Goal: Information Seeking & Learning: Learn about a topic

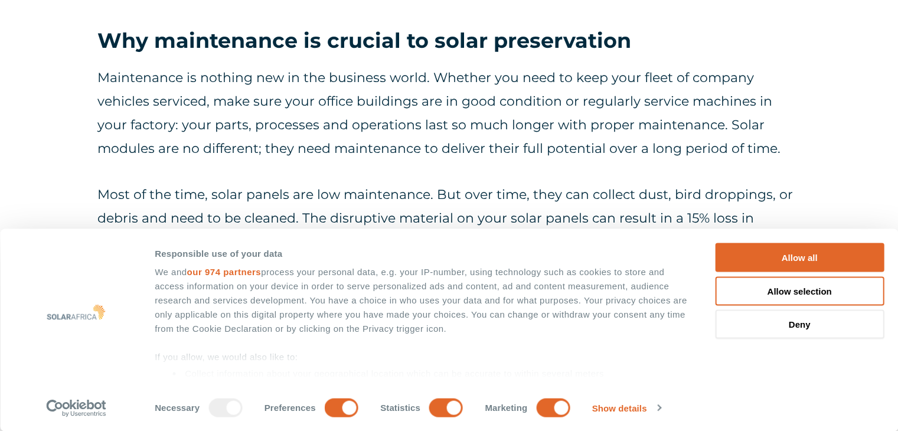
scroll to position [768, 0]
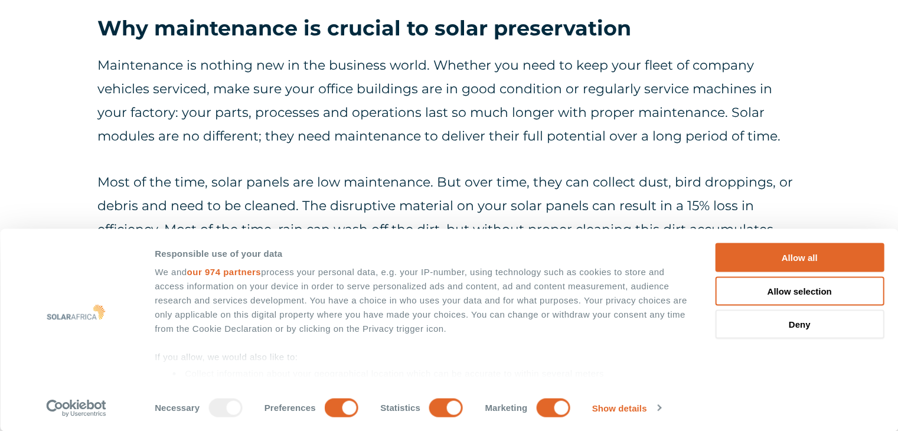
click at [203, 171] on p "Most of the time, solar panels are low maintenance. But over time, they can col…" at bounding box center [448, 230] width 703 height 118
click at [796, 263] on button "Allow all" at bounding box center [799, 257] width 169 height 29
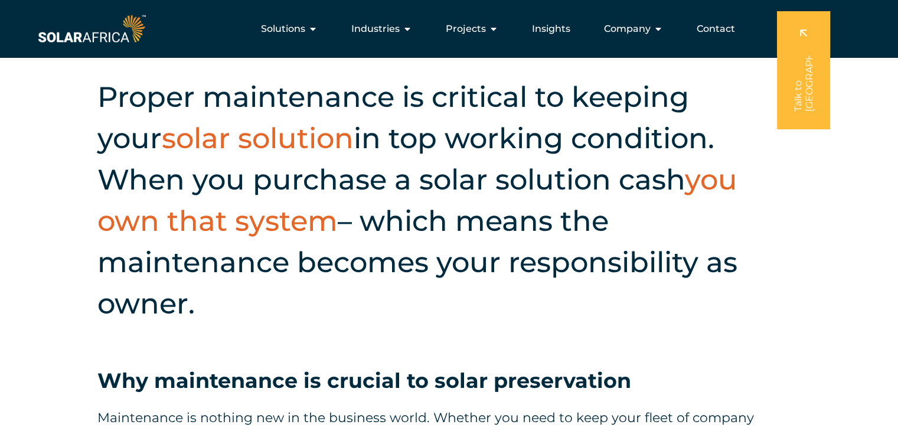
scroll to position [0, 0]
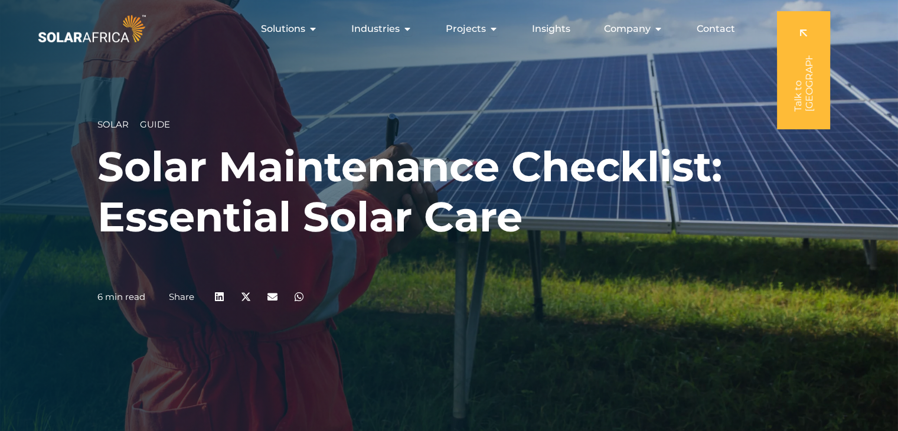
drag, startPoint x: 420, startPoint y: 266, endPoint x: 357, endPoint y: 93, distance: 183.9
click at [623, 24] on span "Company" at bounding box center [627, 29] width 47 height 14
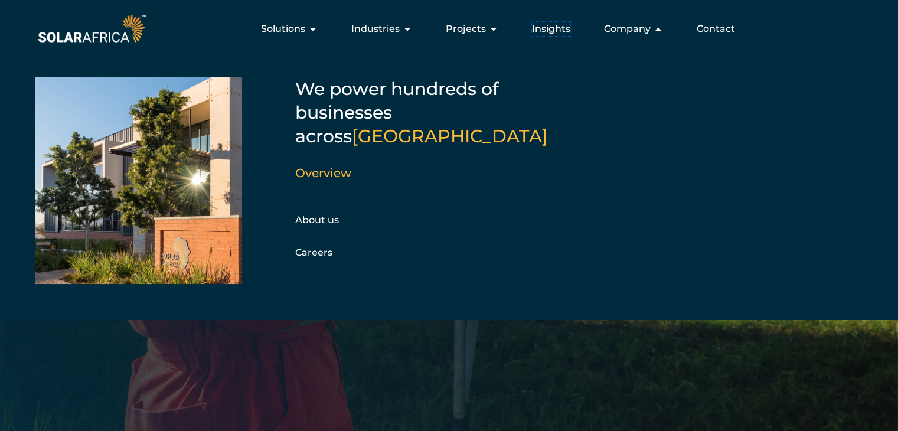
drag, startPoint x: 536, startPoint y: 25, endPoint x: 484, endPoint y: 97, distance: 88.8
click at [536, 25] on span "Insights" at bounding box center [551, 29] width 38 height 14
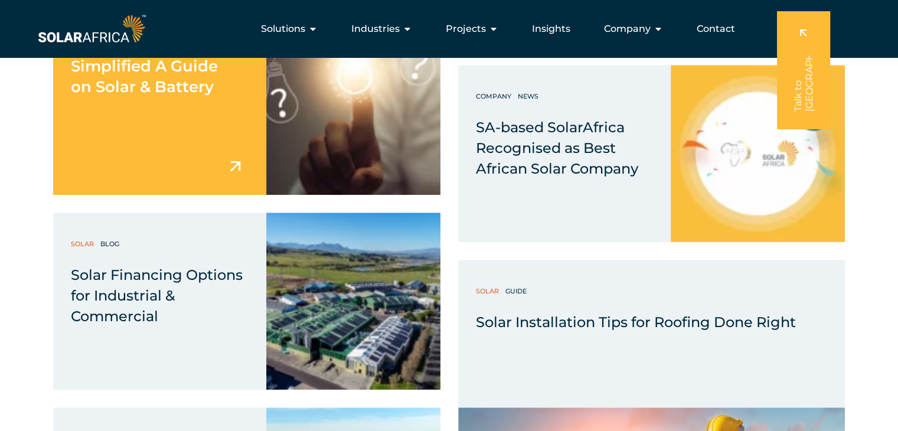
scroll to position [5315, 0]
